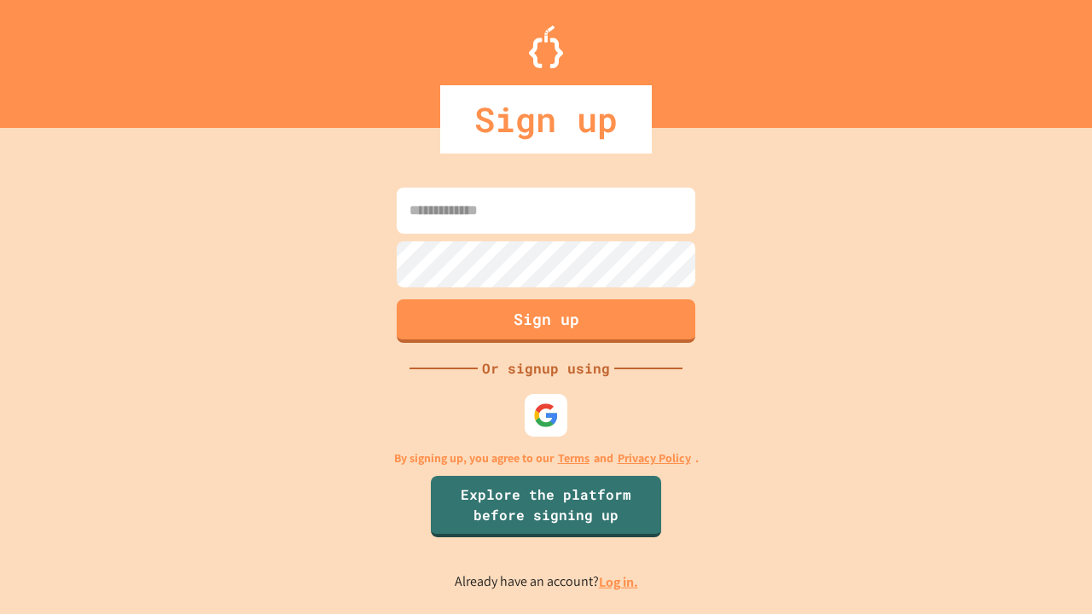
click at [619, 582] on link "Log in." at bounding box center [618, 582] width 39 height 18
